Goal: Information Seeking & Learning: Learn about a topic

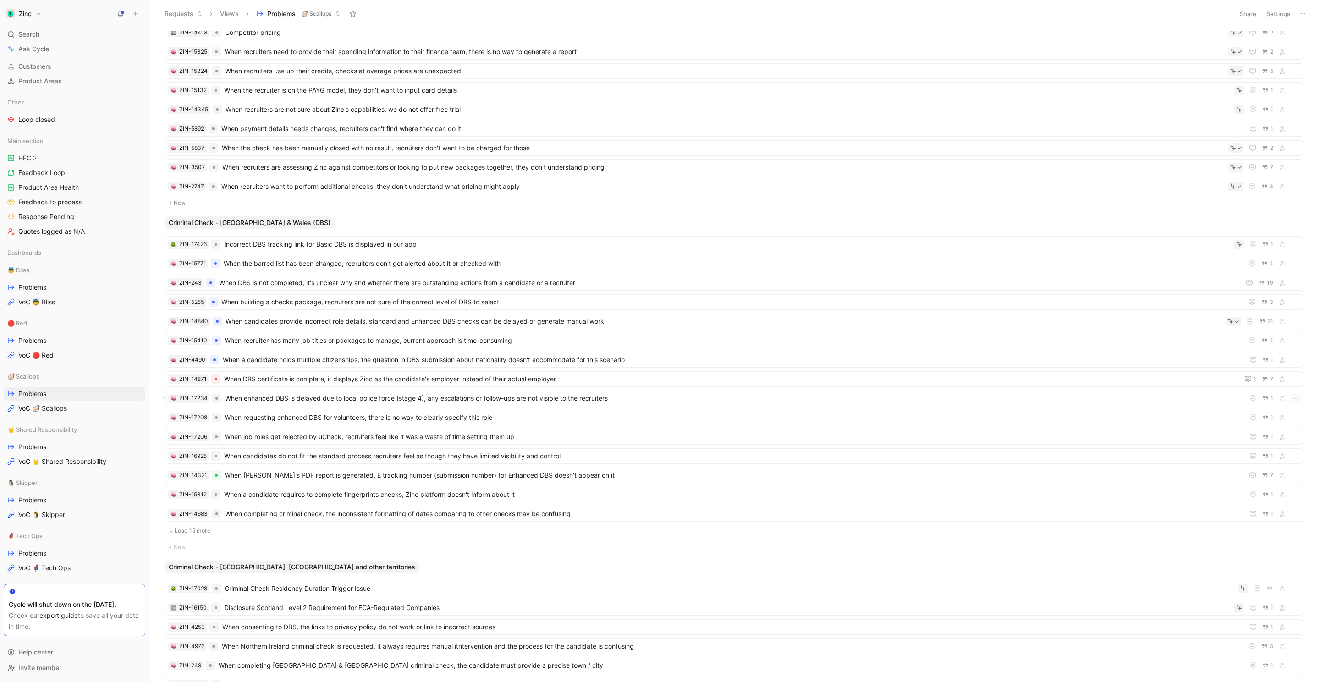
scroll to position [465, 0]
click at [267, 336] on span "When recruiter has many job titles or packages to manage, current approach is t…" at bounding box center [732, 341] width 1015 height 11
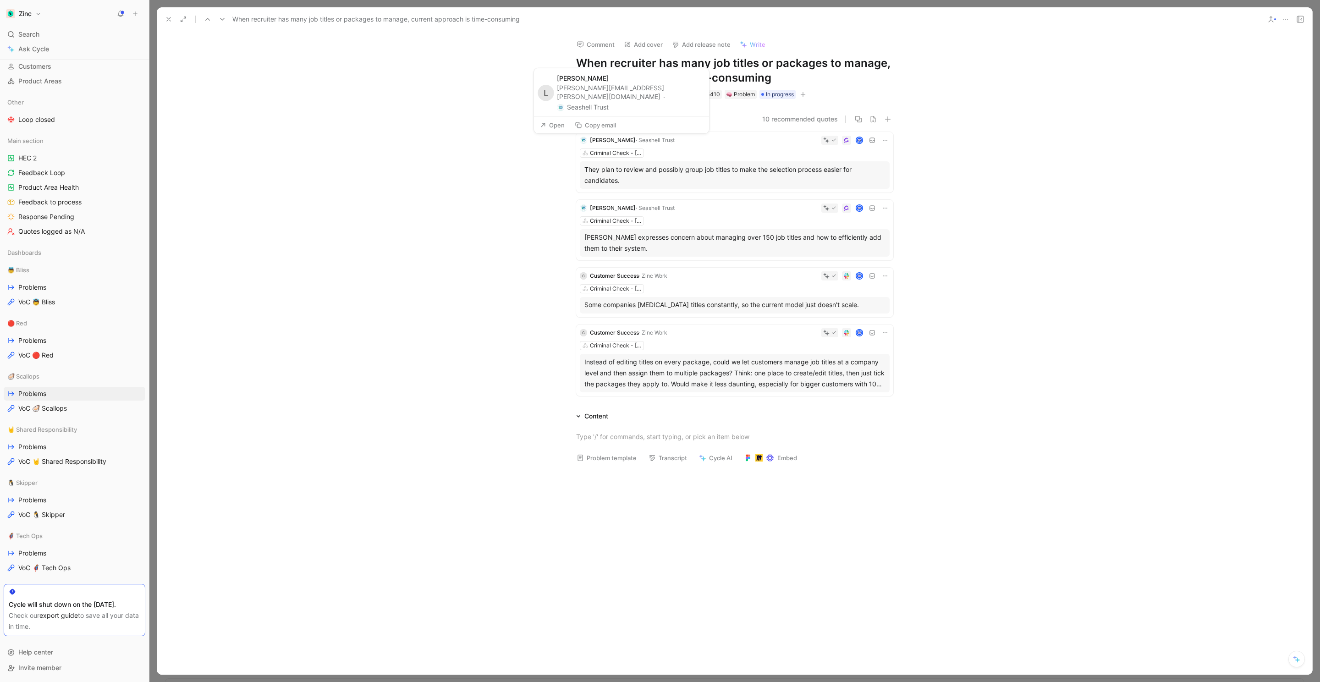
click at [587, 106] on button "Seashell Trust" at bounding box center [583, 107] width 52 height 11
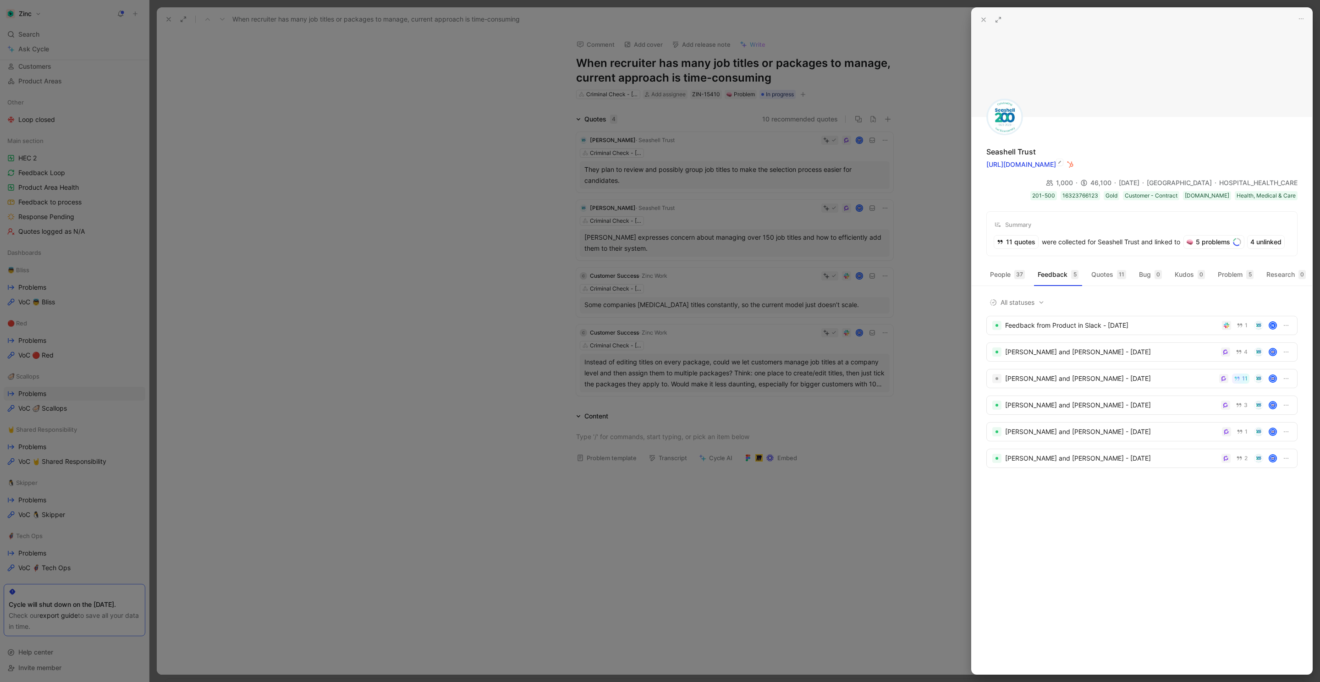
click at [1012, 160] on link "[URL][DOMAIN_NAME]" at bounding box center [1021, 164] width 70 height 8
click at [502, 493] on div at bounding box center [660, 341] width 1320 height 682
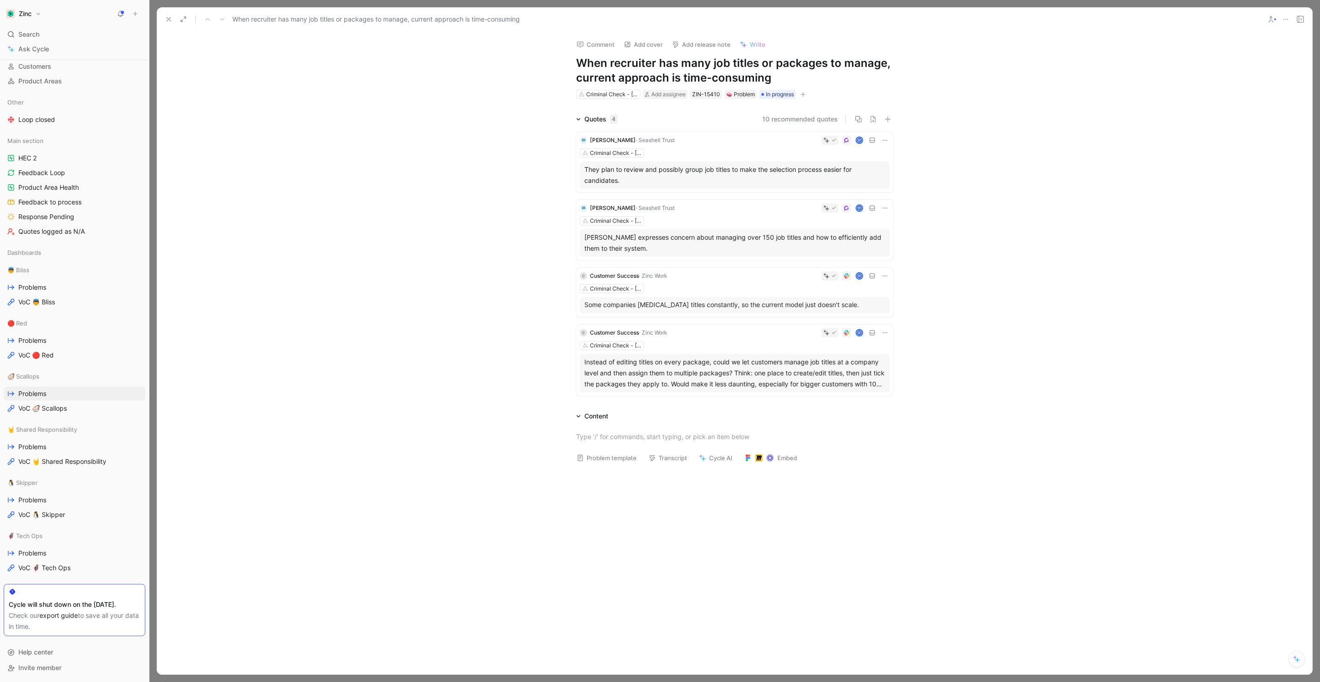
click at [702, 304] on p "Some companies [MEDICAL_DATA] titles constantly, so the current model just does…" at bounding box center [734, 305] width 301 height 10
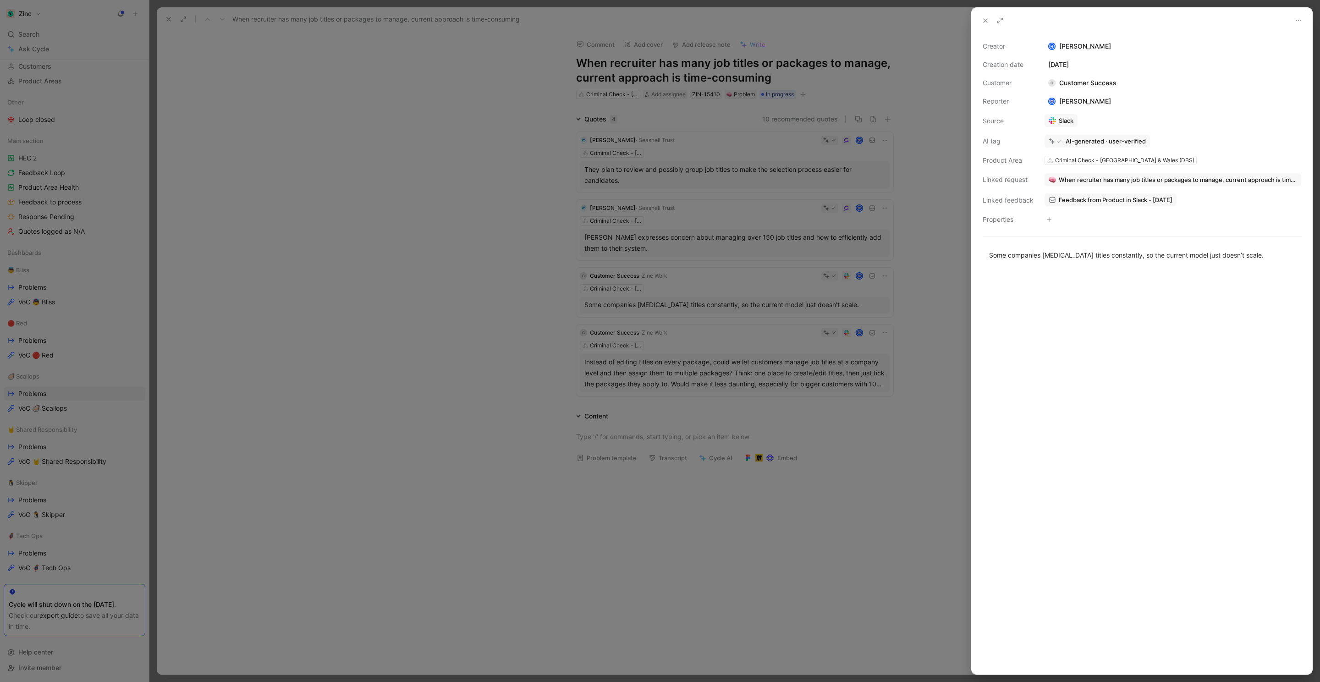
click at [1067, 122] on link "Slack" at bounding box center [1061, 120] width 33 height 13
click at [984, 22] on use at bounding box center [986, 21] width 4 height 4
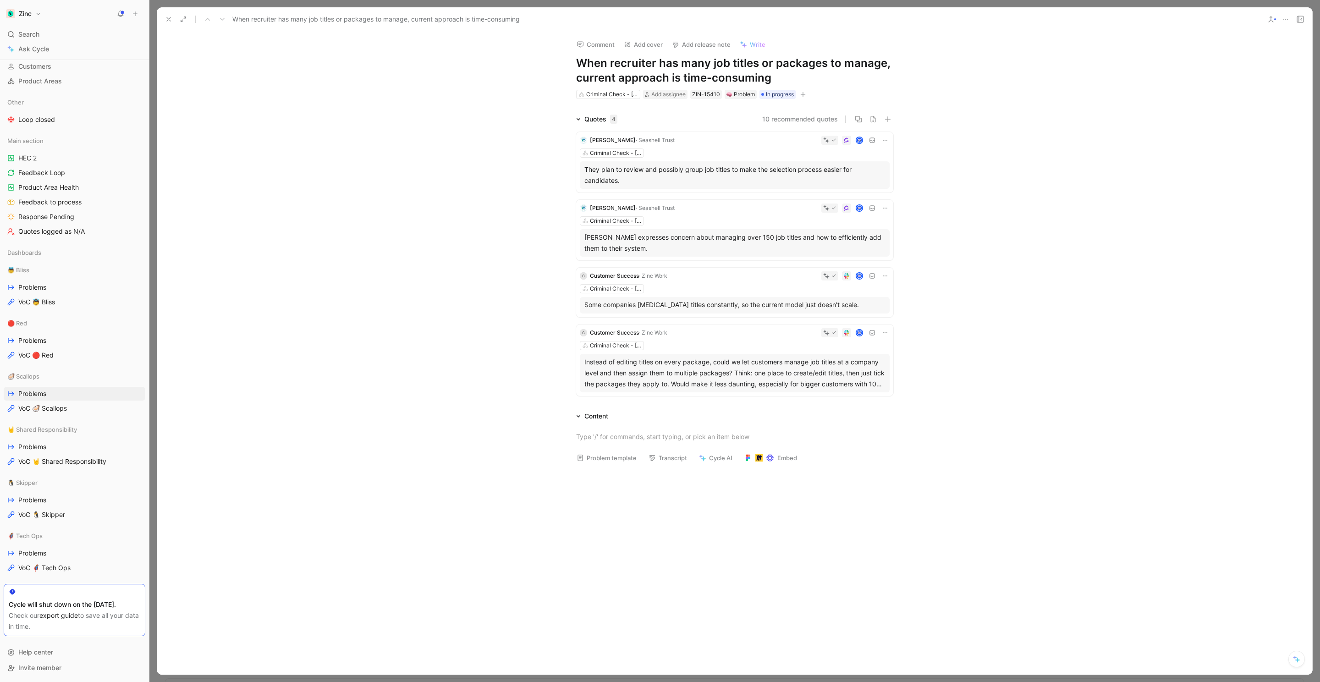
click at [769, 237] on div "[PERSON_NAME] expresses concern about managing over 150 job titles and how to e…" at bounding box center [734, 243] width 301 height 22
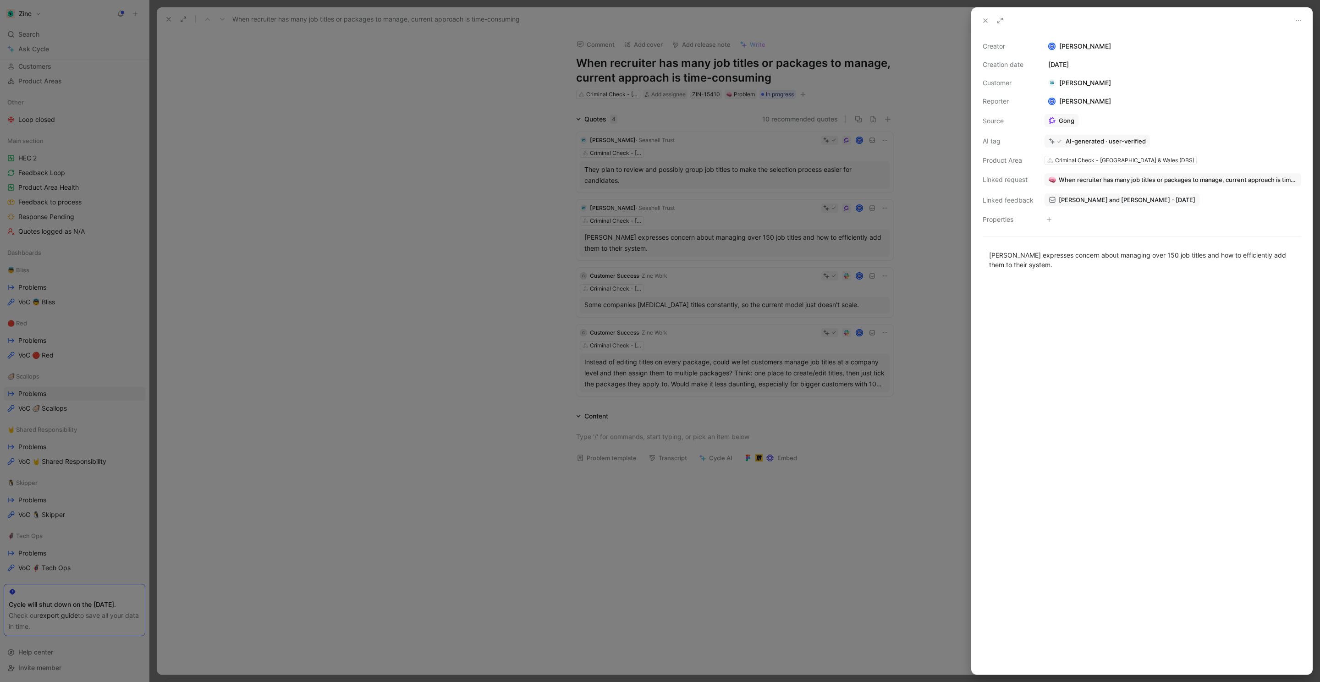
click at [1062, 118] on link "Gong" at bounding box center [1062, 120] width 34 height 13
